Goal: Go to known website: Access a specific website the user already knows

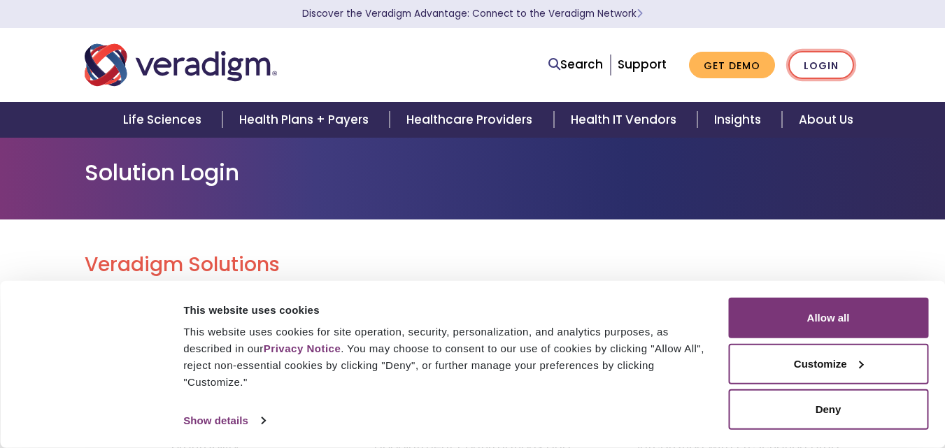
click at [842, 67] on link "Login" at bounding box center [821, 65] width 66 height 29
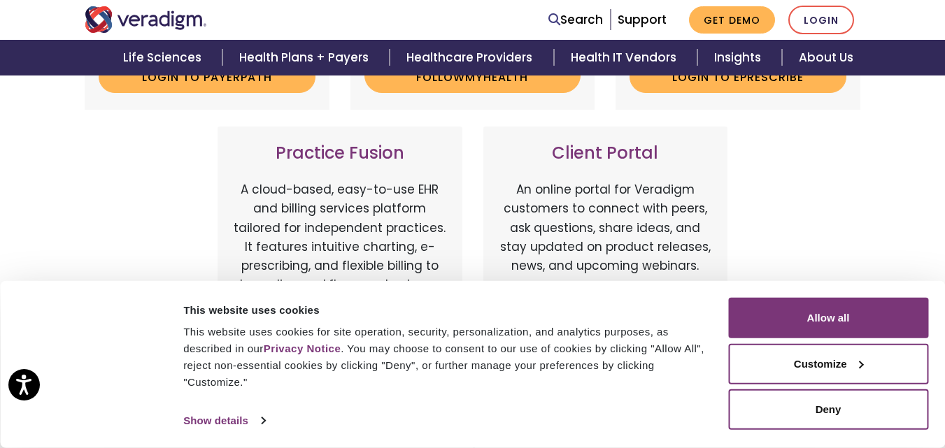
scroll to position [548, 0]
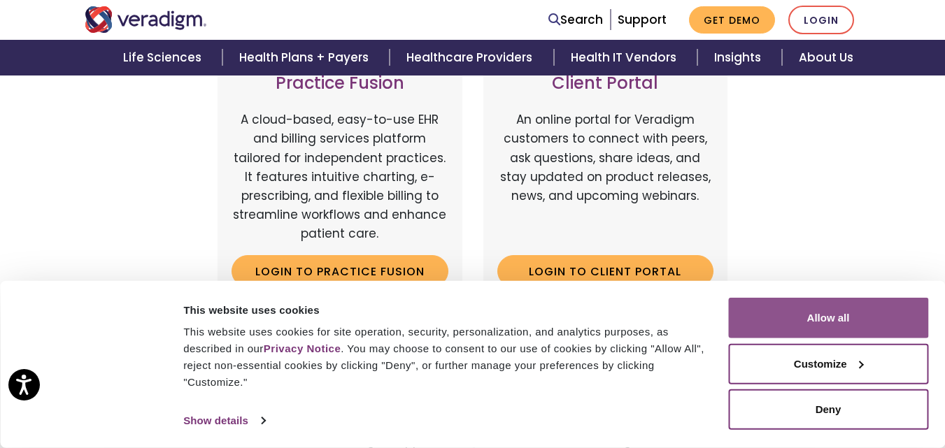
click at [836, 320] on button "Allow all" at bounding box center [828, 318] width 200 height 41
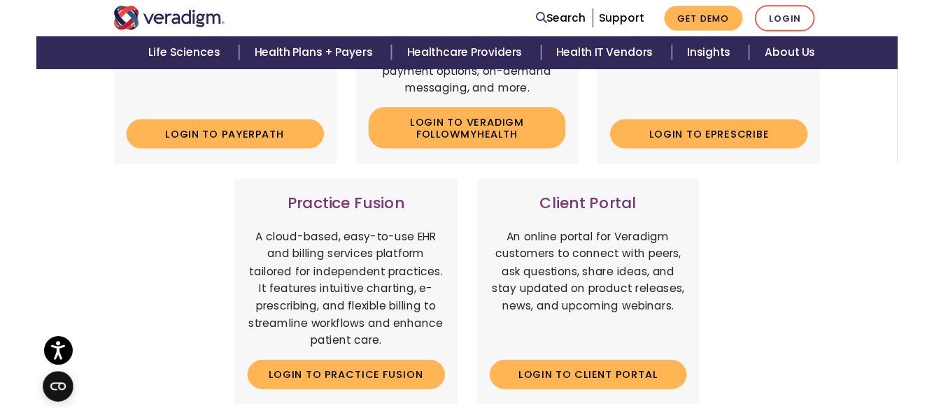
scroll to position [268, 0]
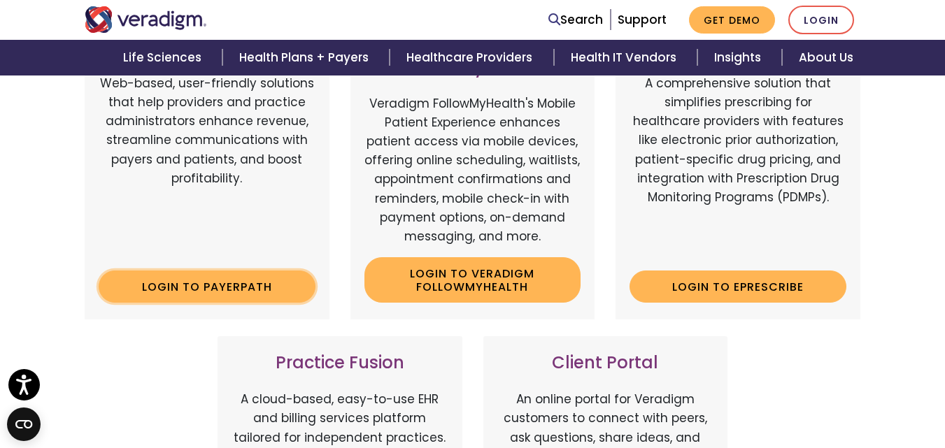
click at [207, 280] on link "Login to Payerpath" at bounding box center [207, 287] width 217 height 32
